Goal: Information Seeking & Learning: Learn about a topic

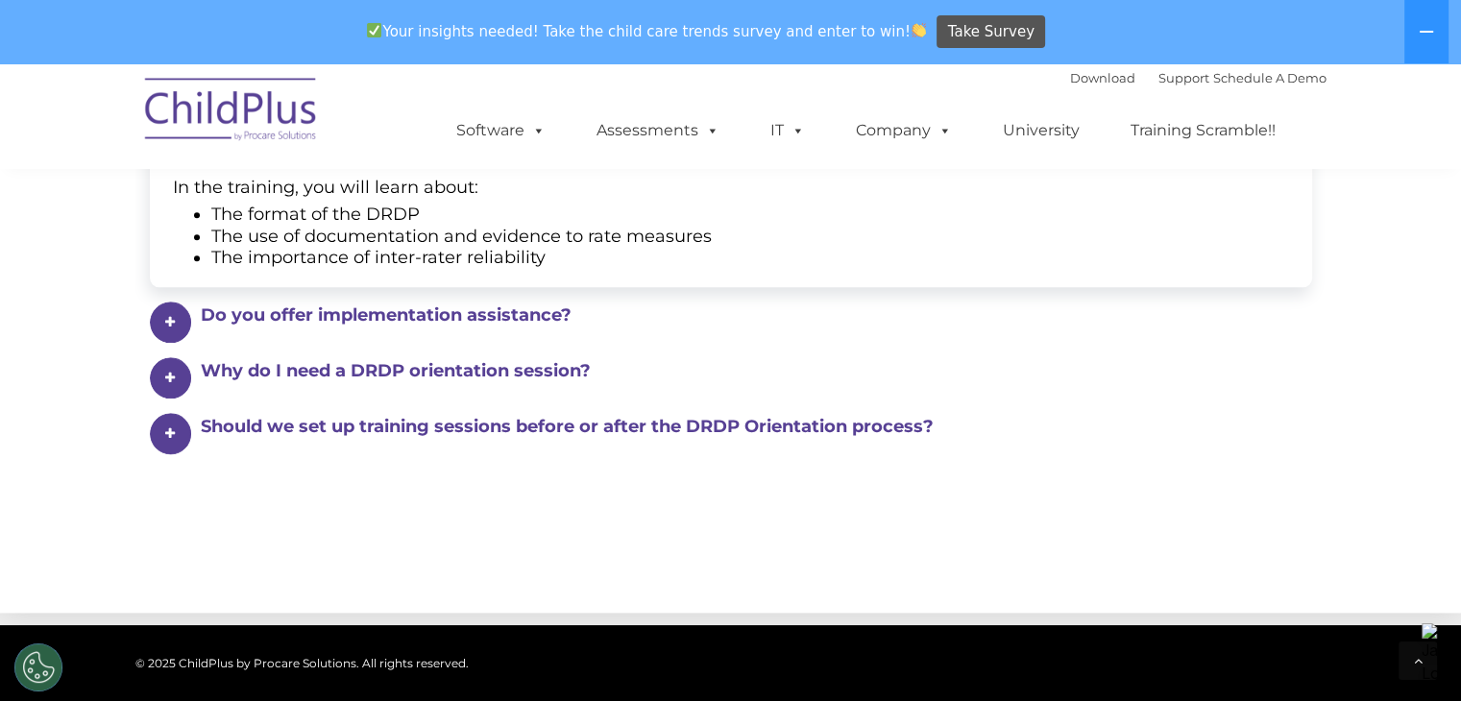
scroll to position [2326, 0]
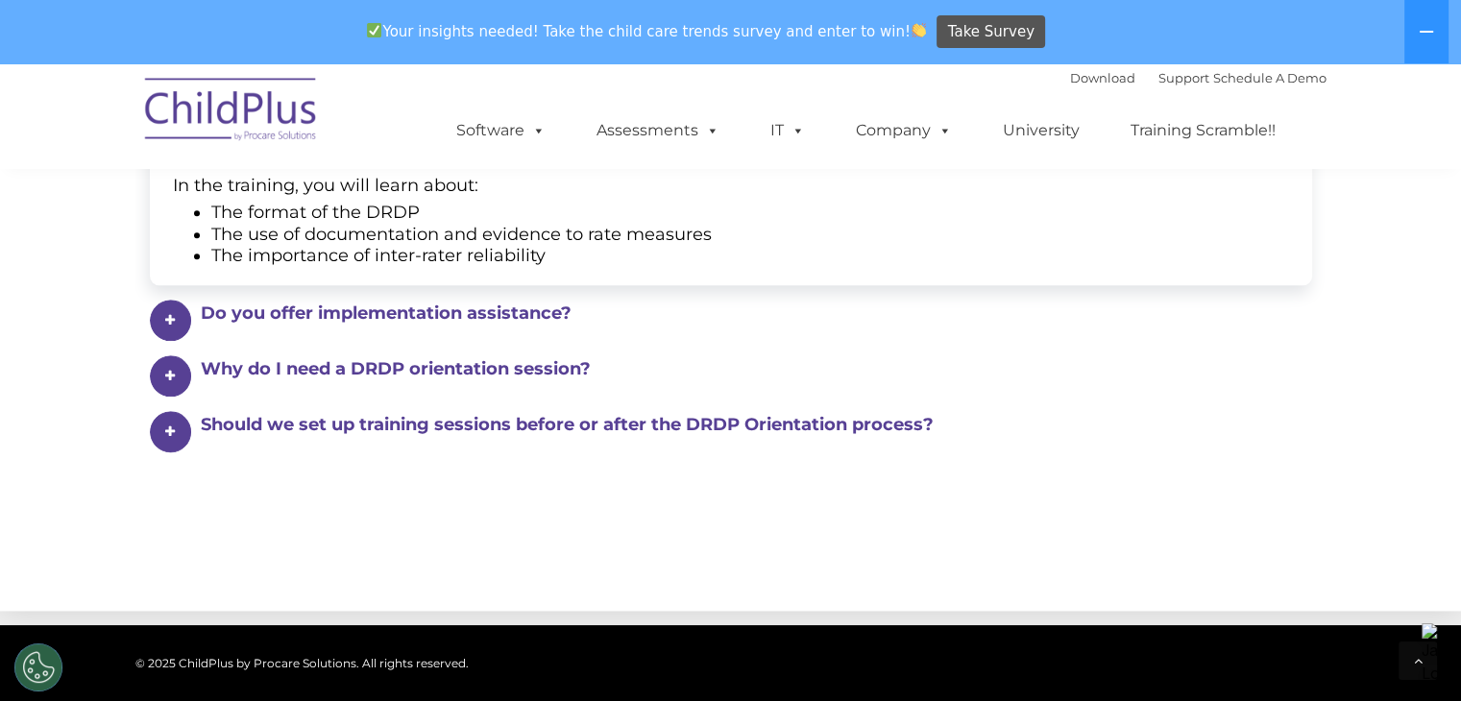
click at [415, 323] on h4 "Do you offer implementation assistance?" at bounding box center [742, 313] width 1082 height 27
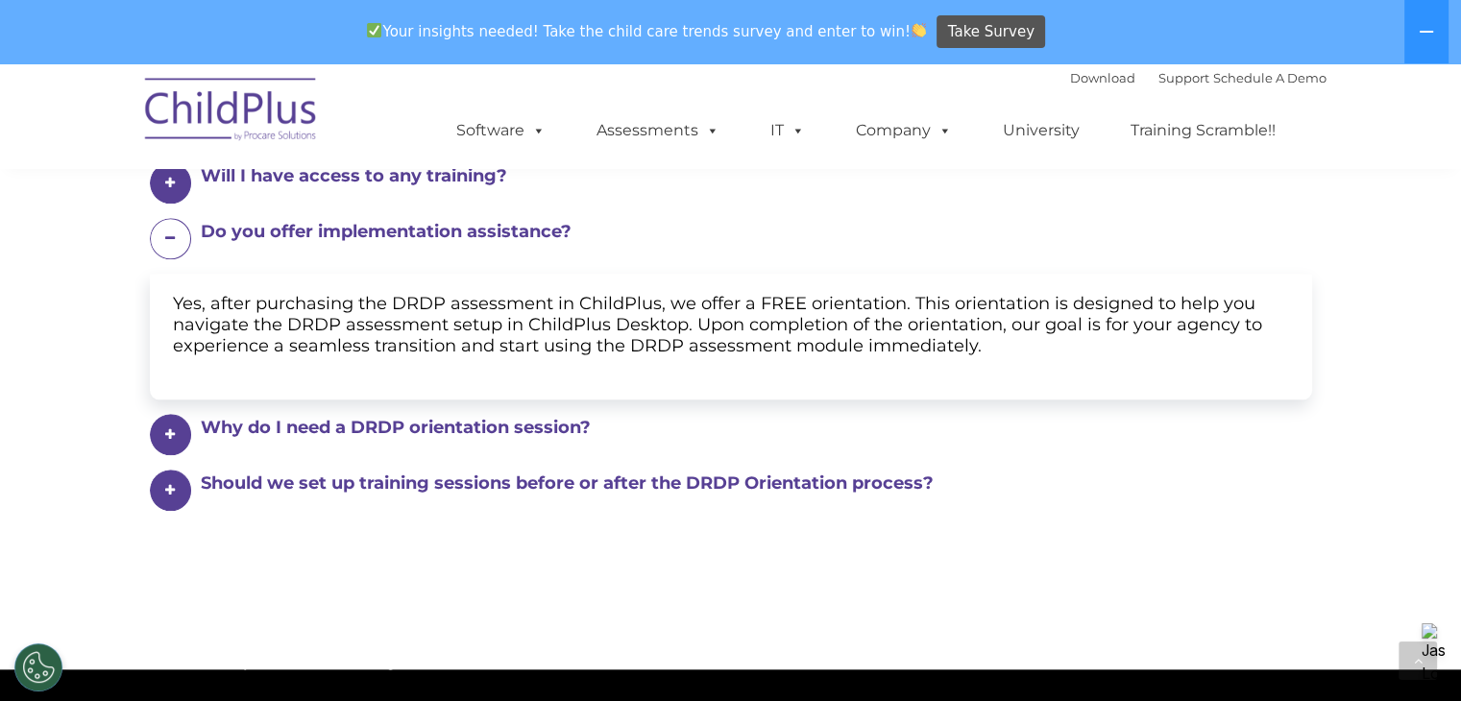
scroll to position [1859, 0]
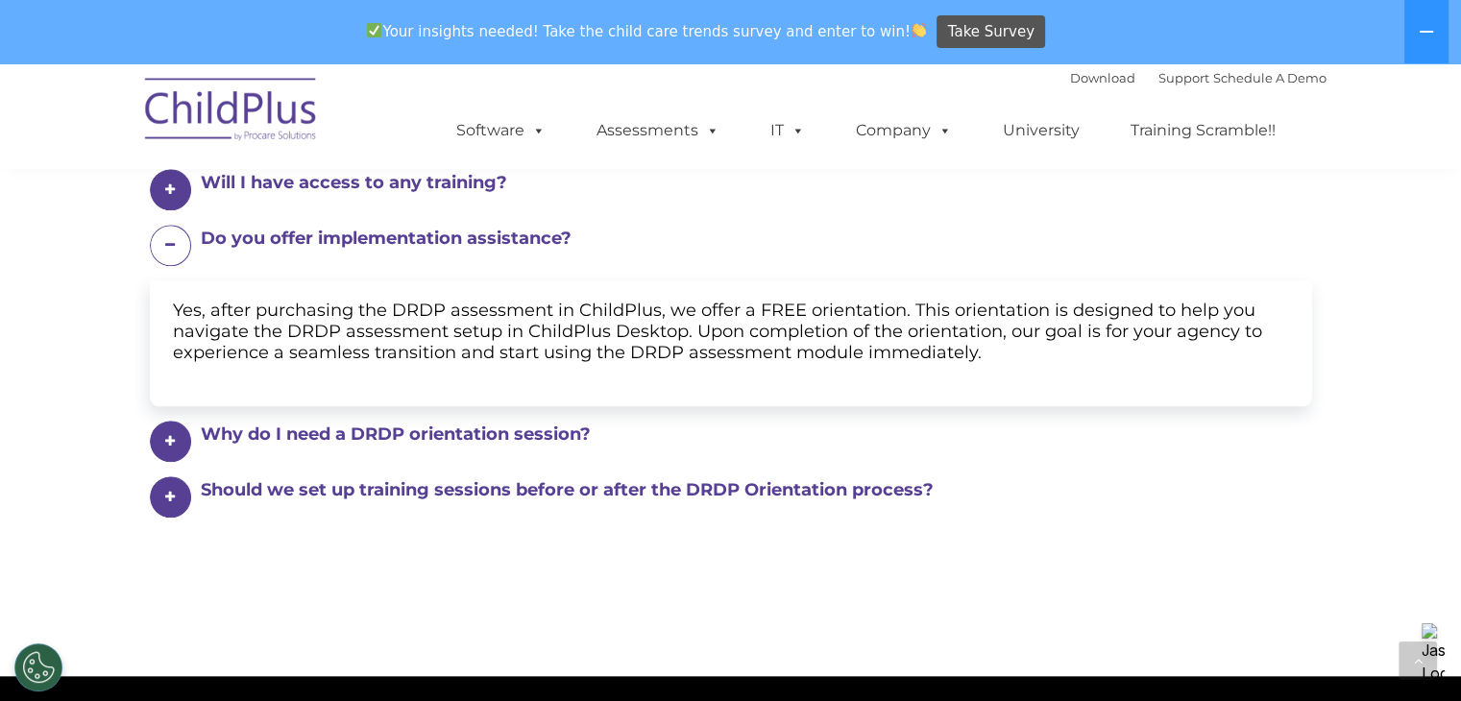
click at [469, 438] on h4 "Why do I need a DRDP orientation session?" at bounding box center [742, 434] width 1082 height 27
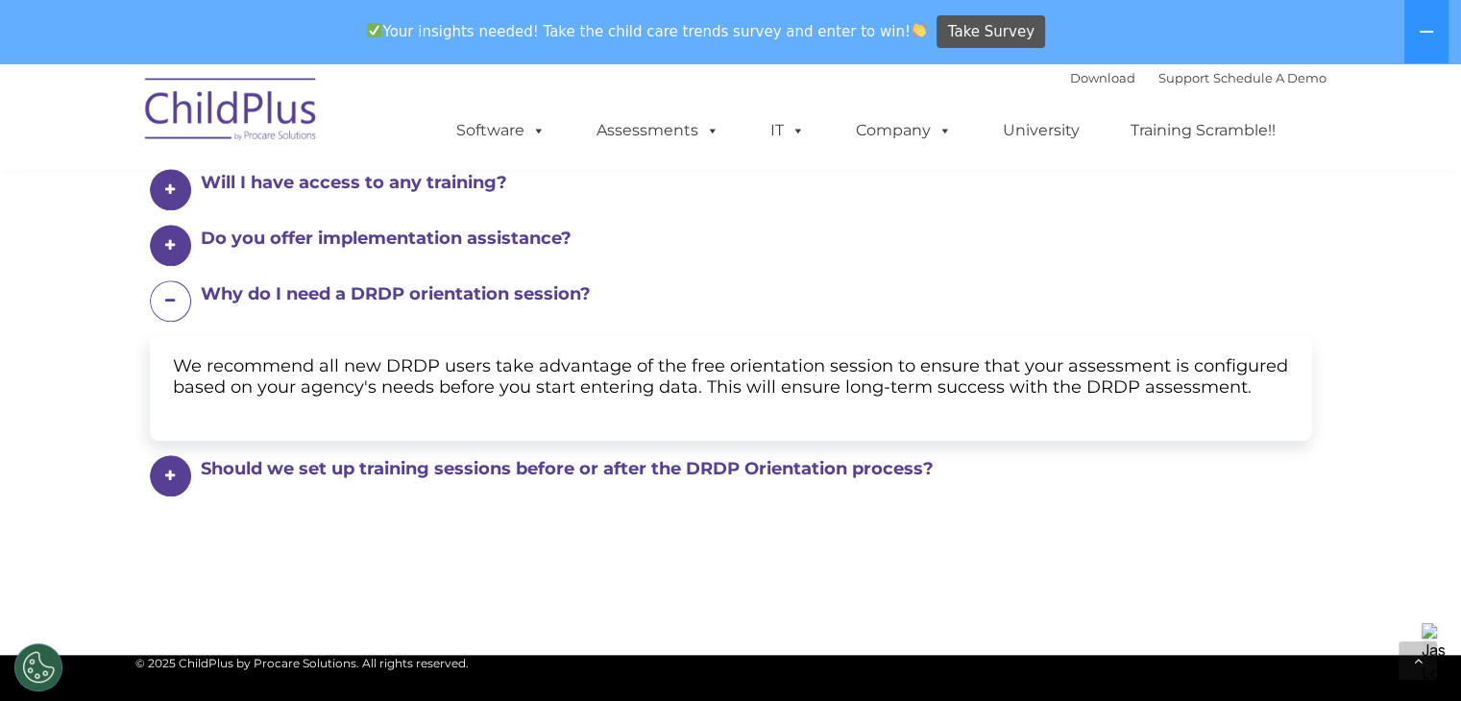
click at [479, 473] on h4 "Should we set up training sessions before or after the DRDP Orientation process?" at bounding box center [742, 468] width 1082 height 27
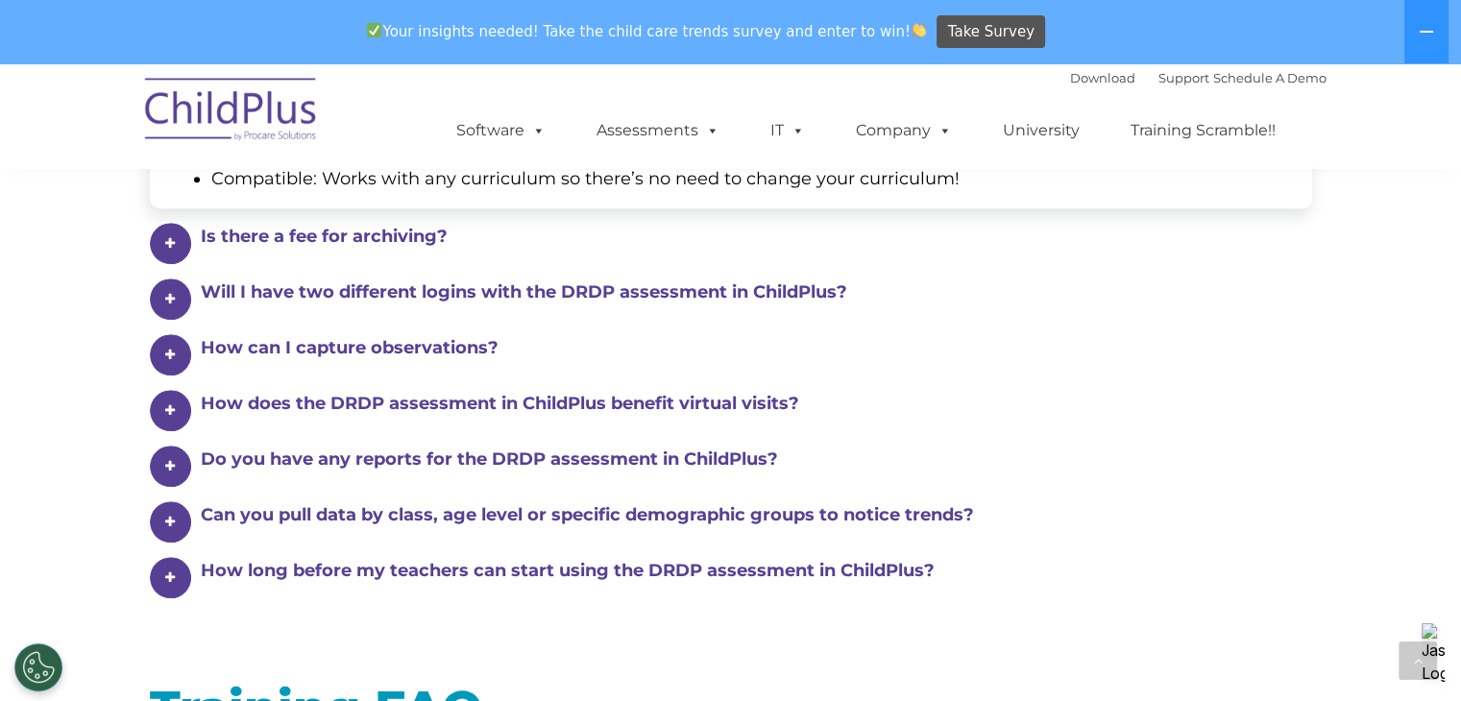
scroll to position [1264, 0]
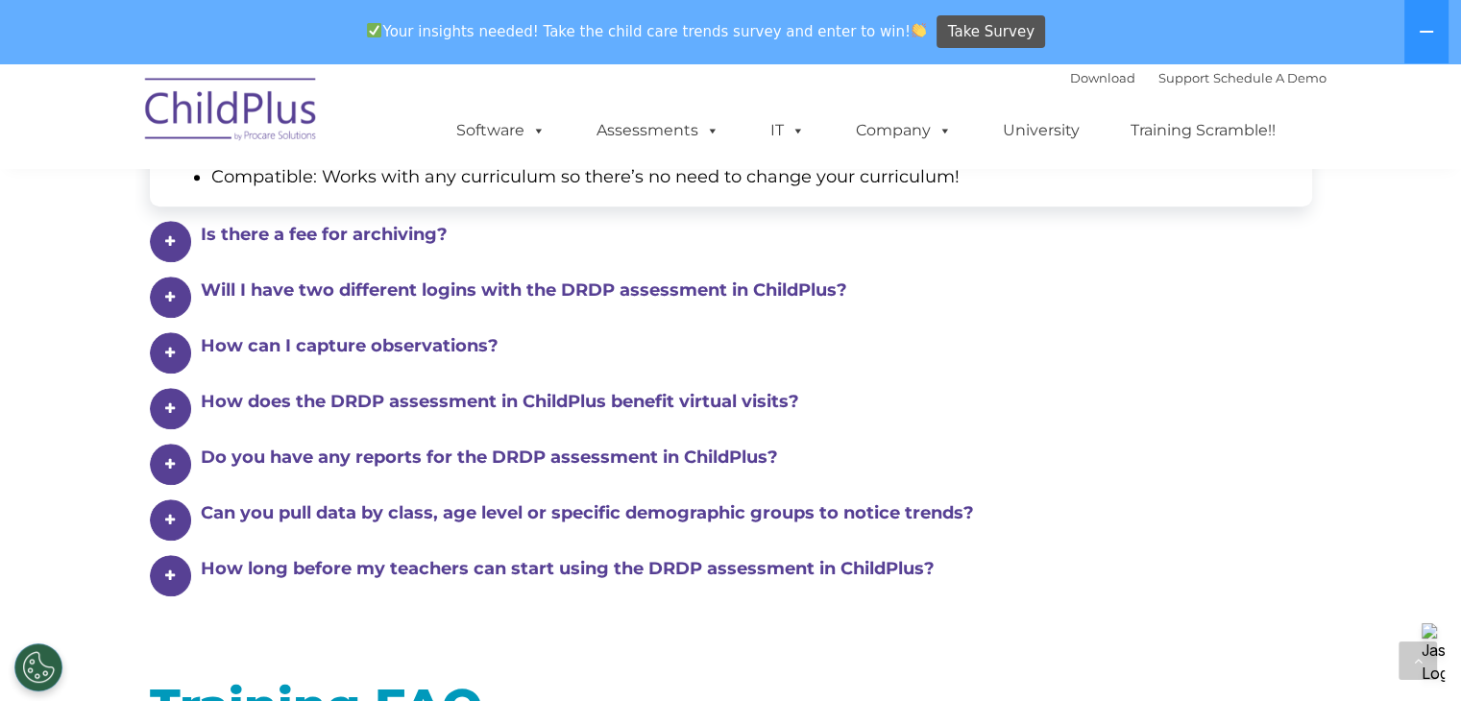
click at [449, 587] on div "How long before my teachers can start using the DRDP assessment in ChildPlus?" at bounding box center [731, 575] width 1162 height 41
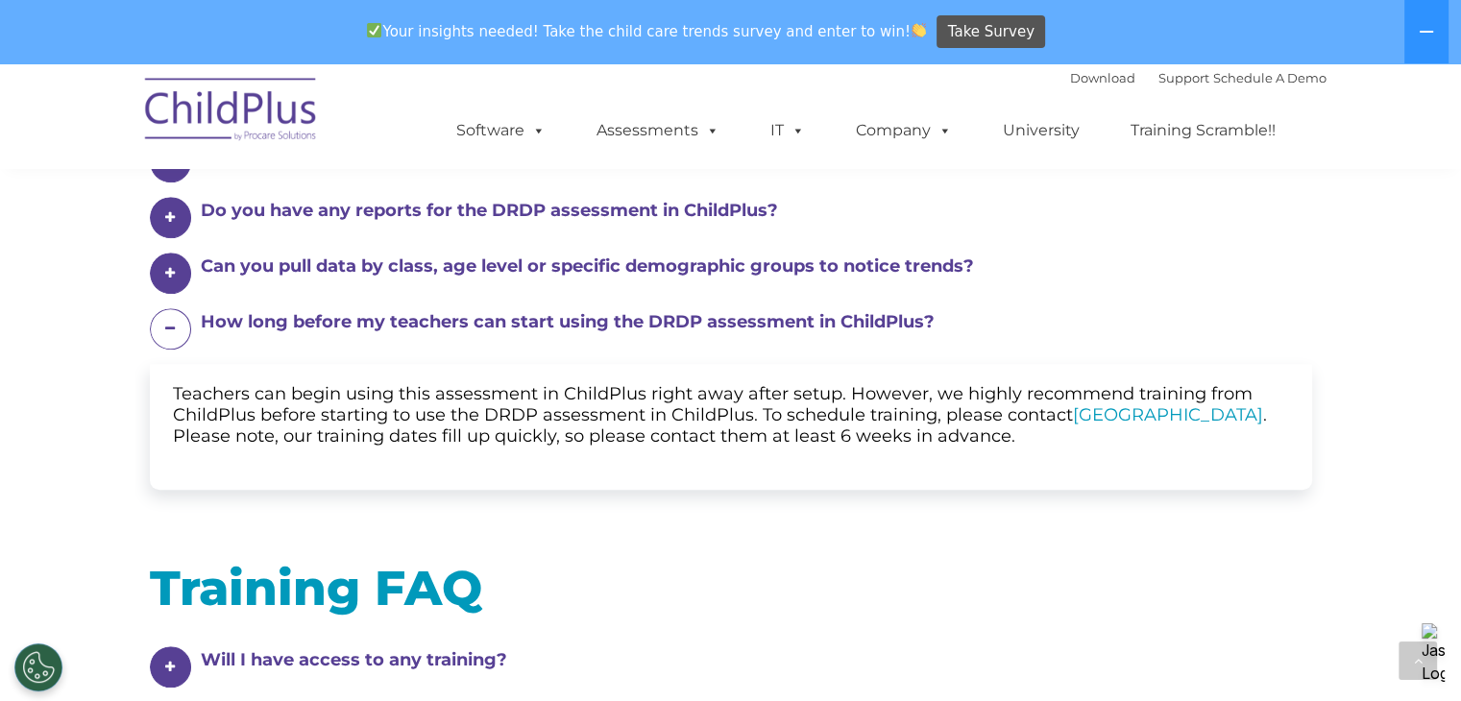
scroll to position [1226, 0]
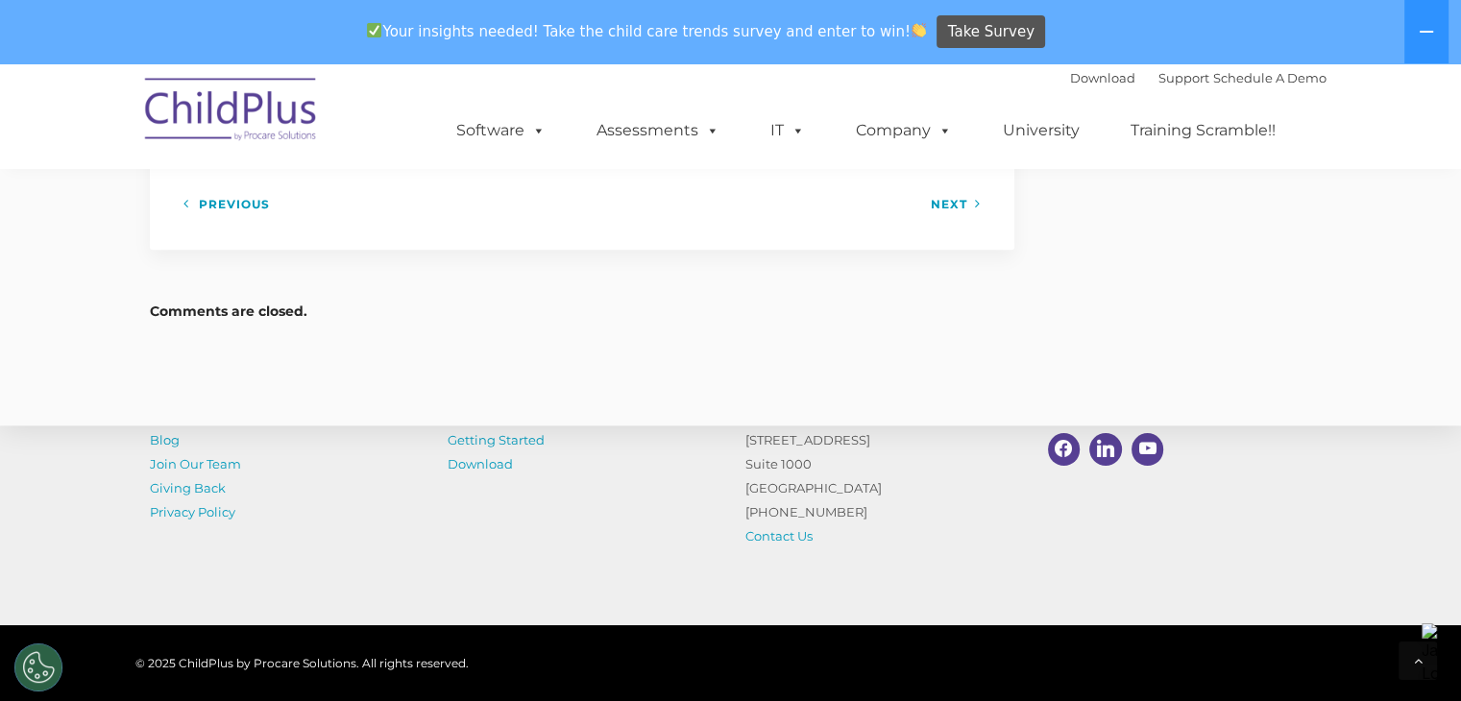
scroll to position [2390, 0]
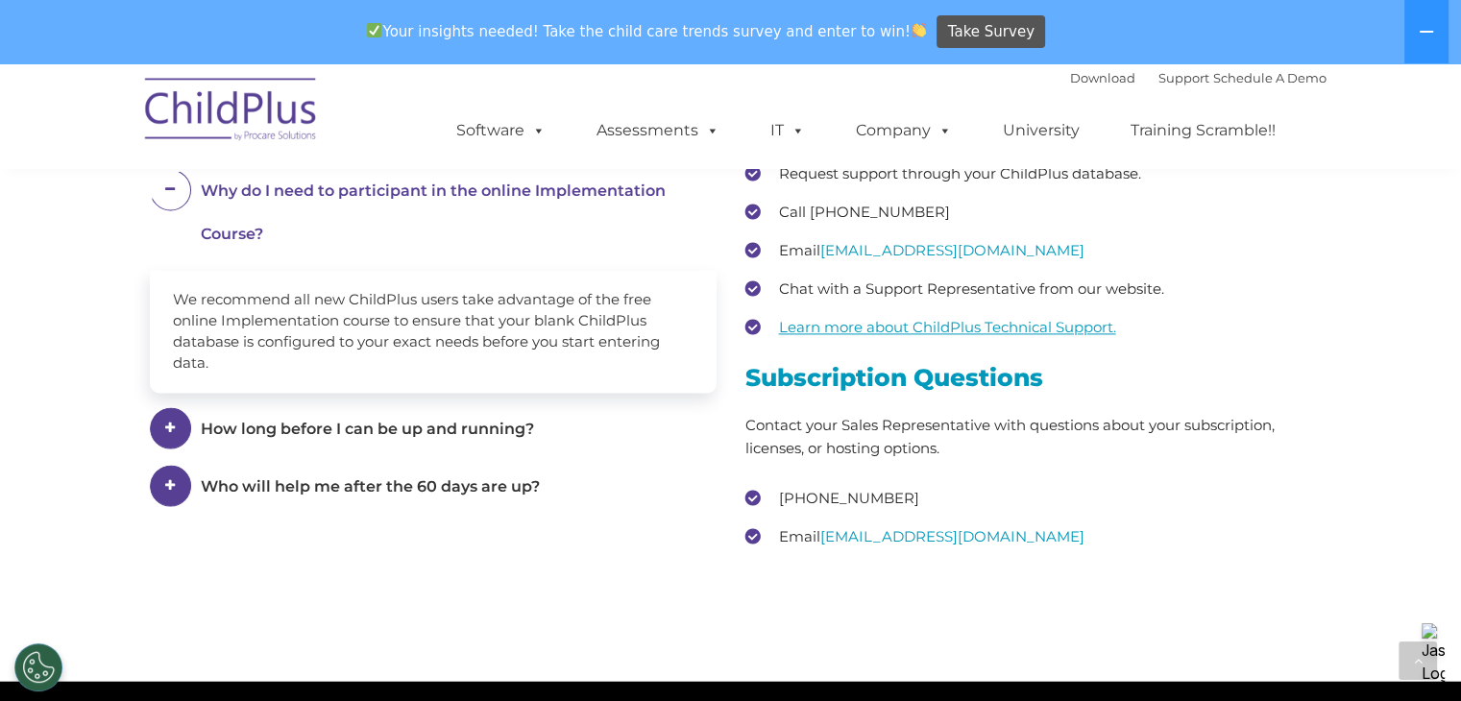
scroll to position [2751, 0]
